Goal: Find specific page/section: Find specific page/section

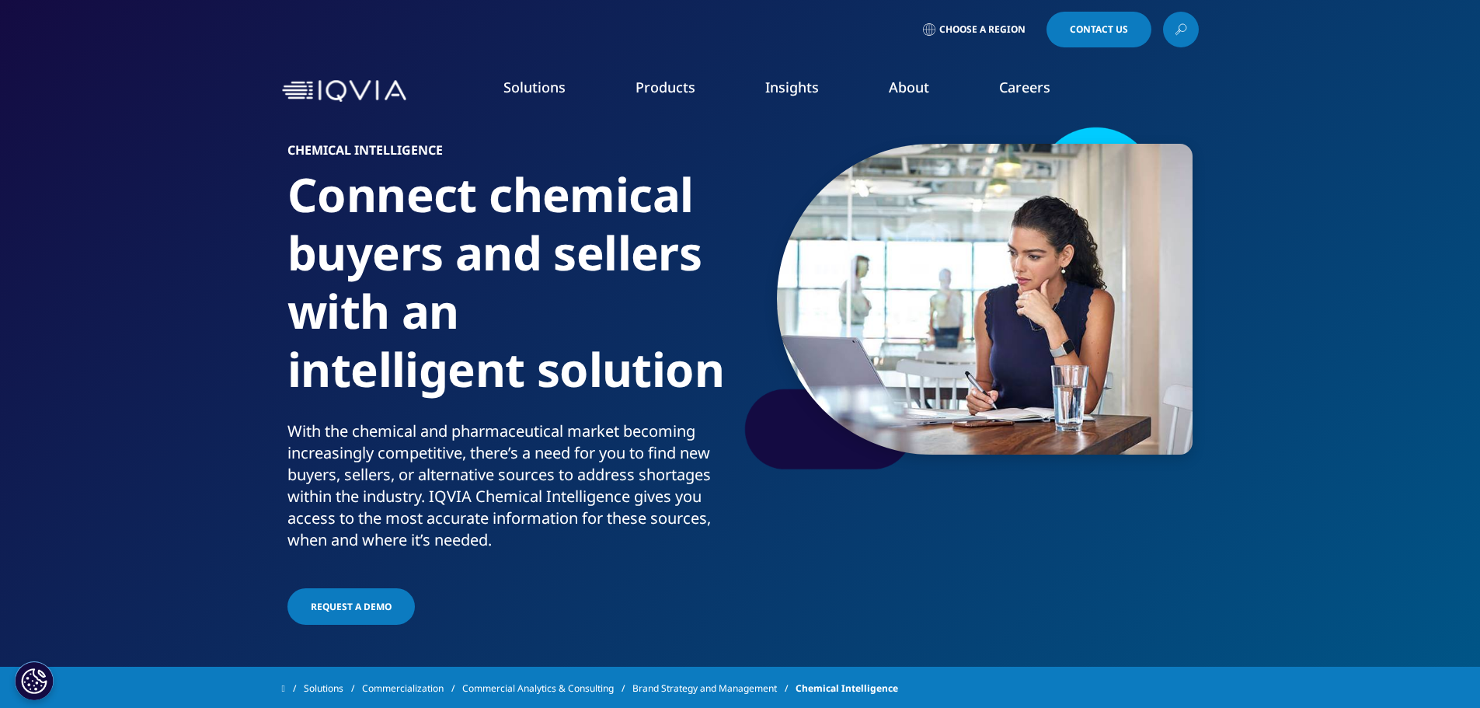
click at [426, 196] on link "Information Management" at bounding box center [468, 194] width 268 height 17
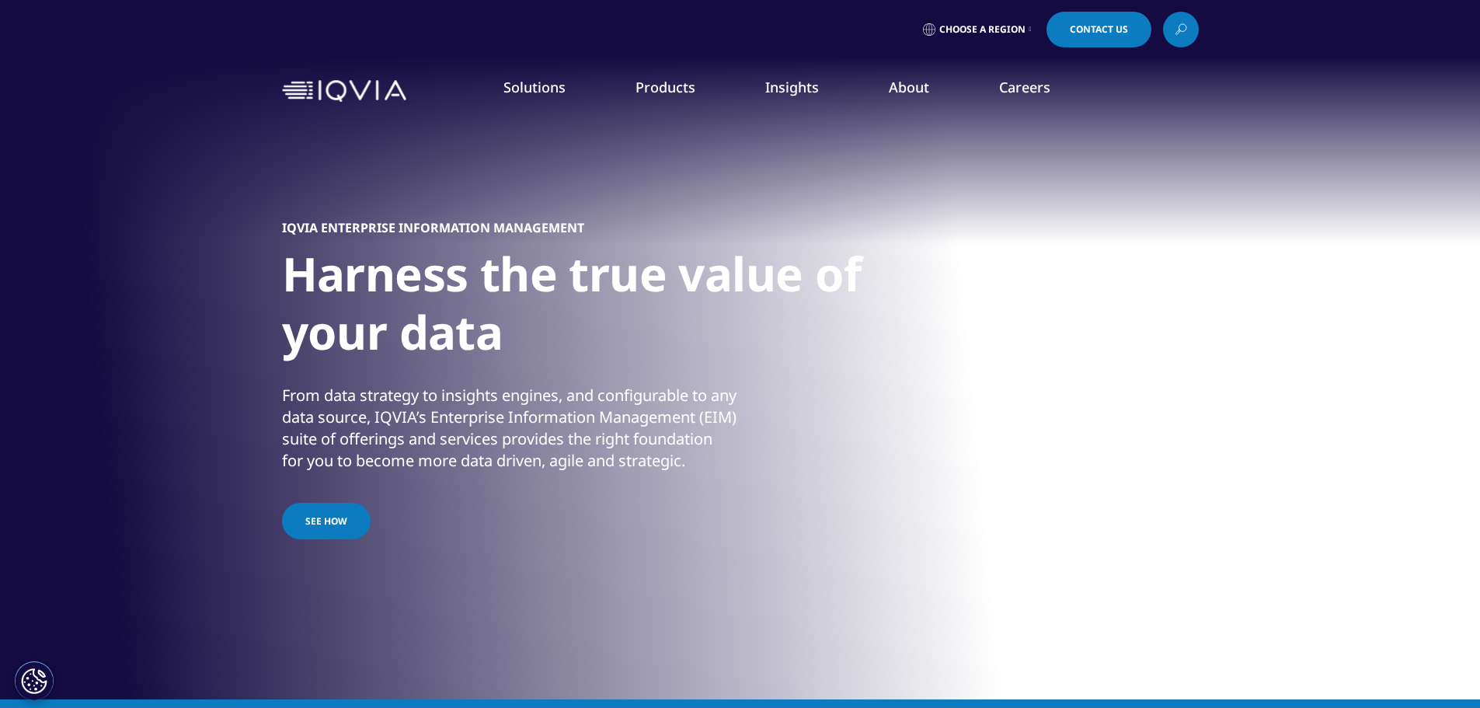
click at [406, 255] on link "Pricing & Market Access" at bounding box center [468, 252] width 268 height 17
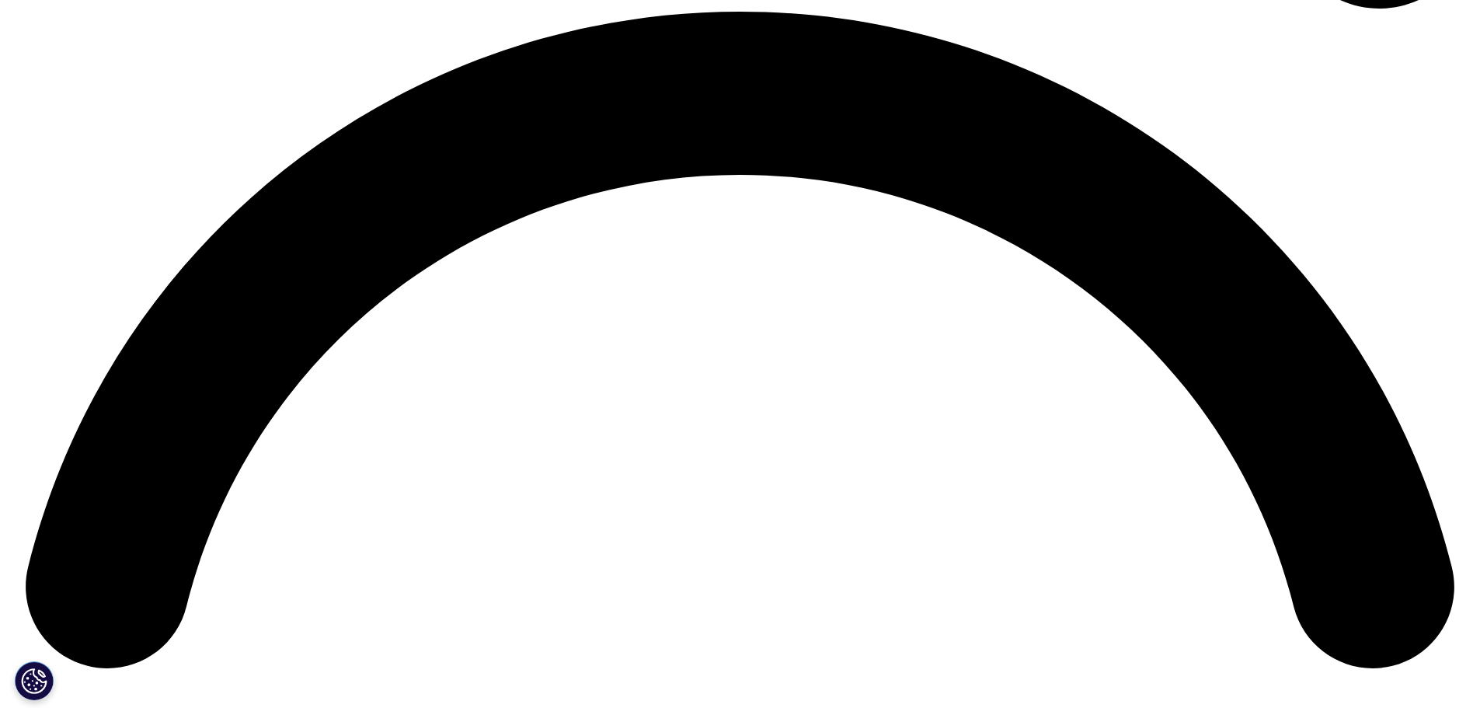
scroll to position [2330, 0]
